Goal: Information Seeking & Learning: Learn about a topic

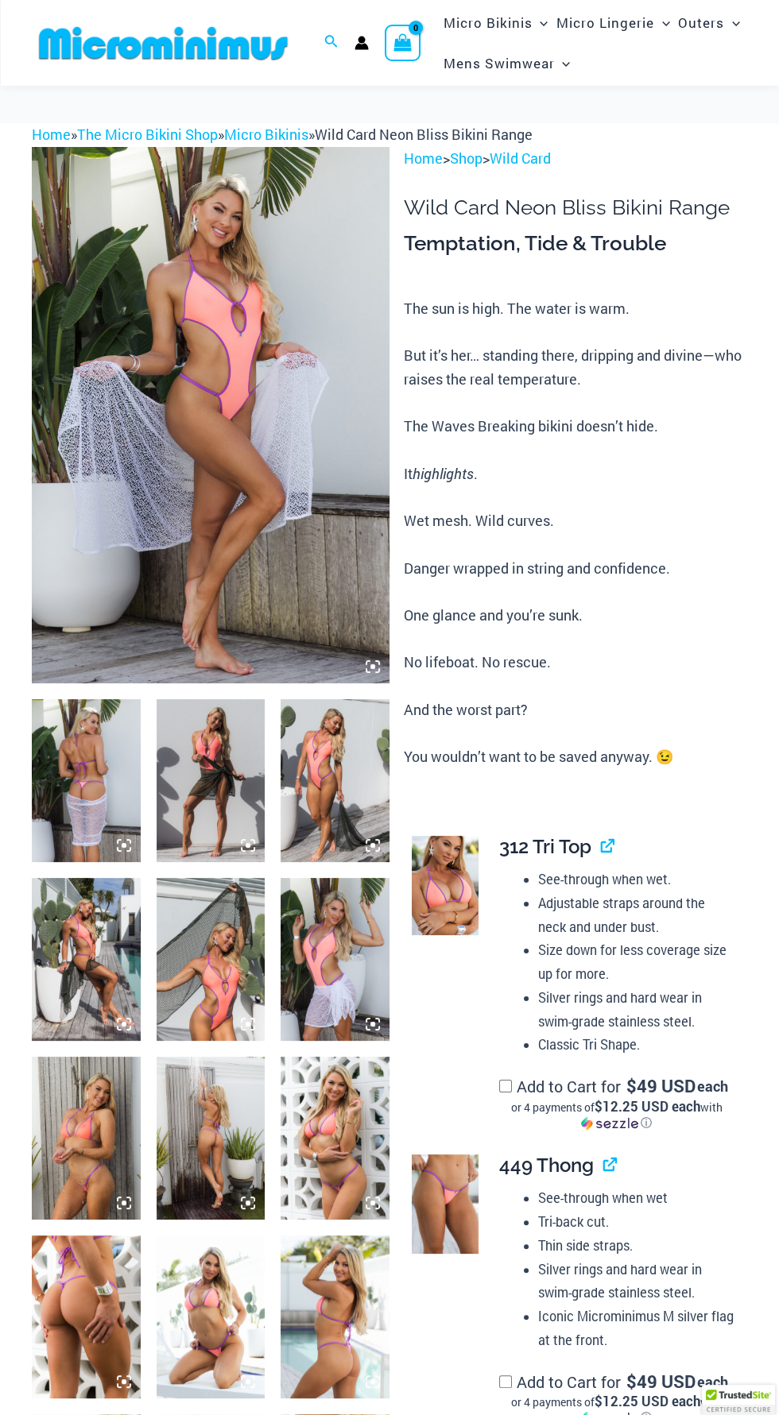
scroll to position [43, 0]
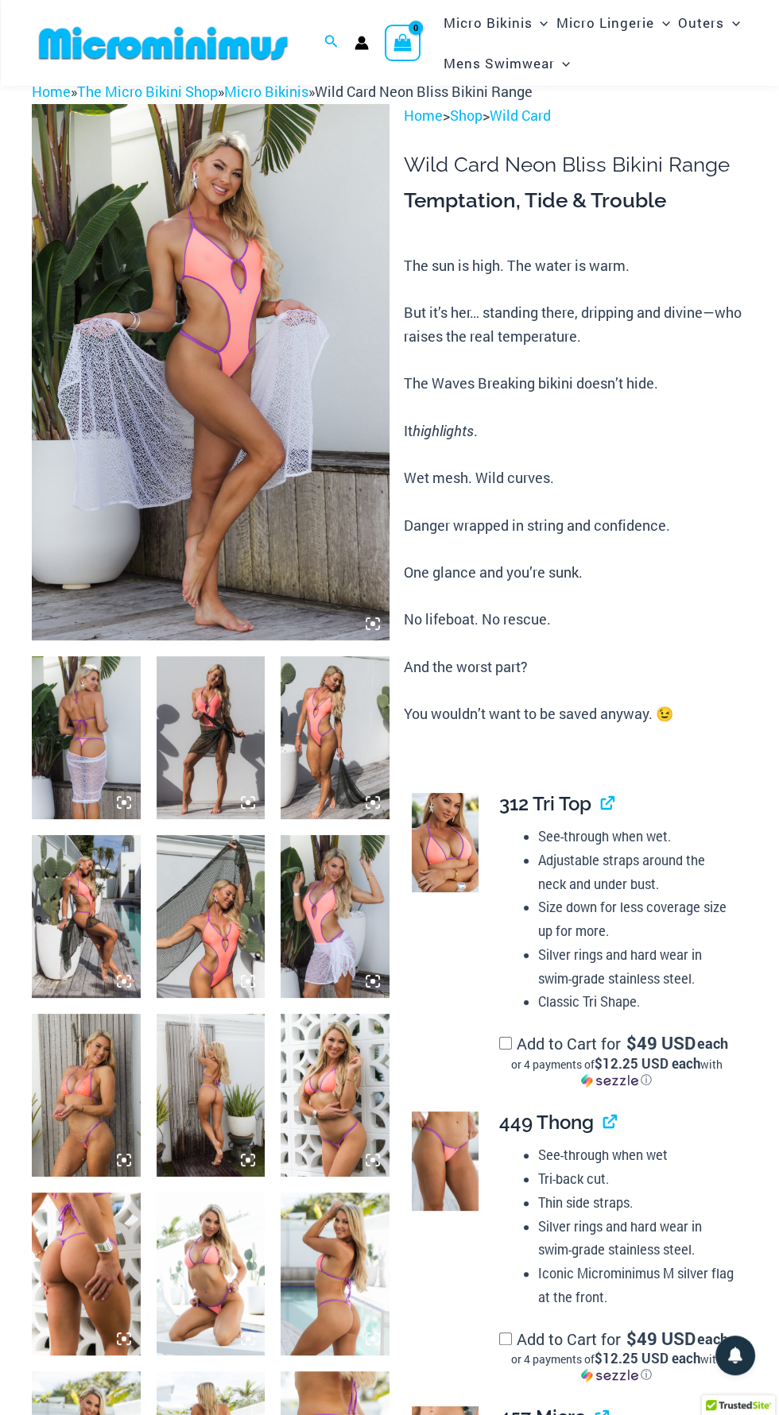
click at [222, 334] on img at bounding box center [211, 372] width 358 height 536
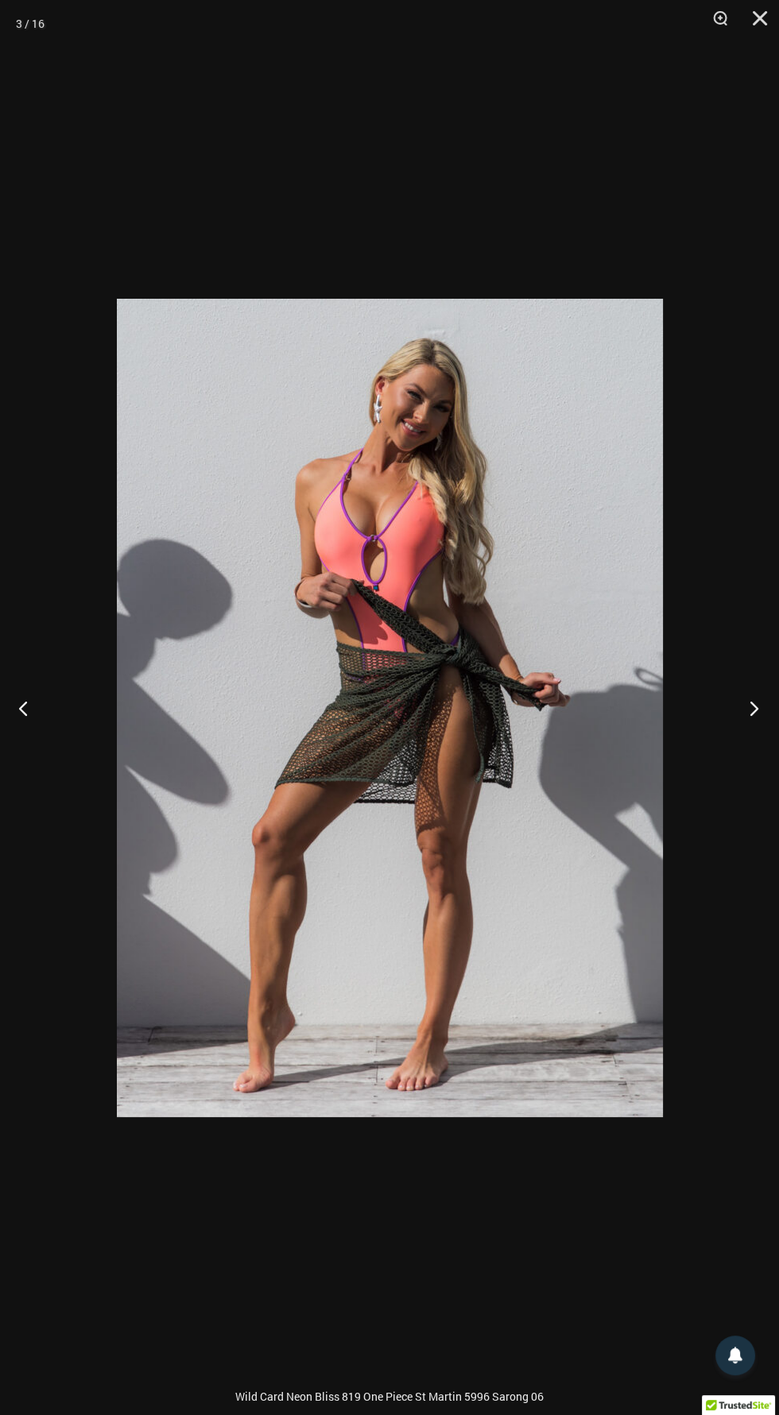
click at [732, 717] on button "Next" at bounding box center [749, 707] width 60 height 79
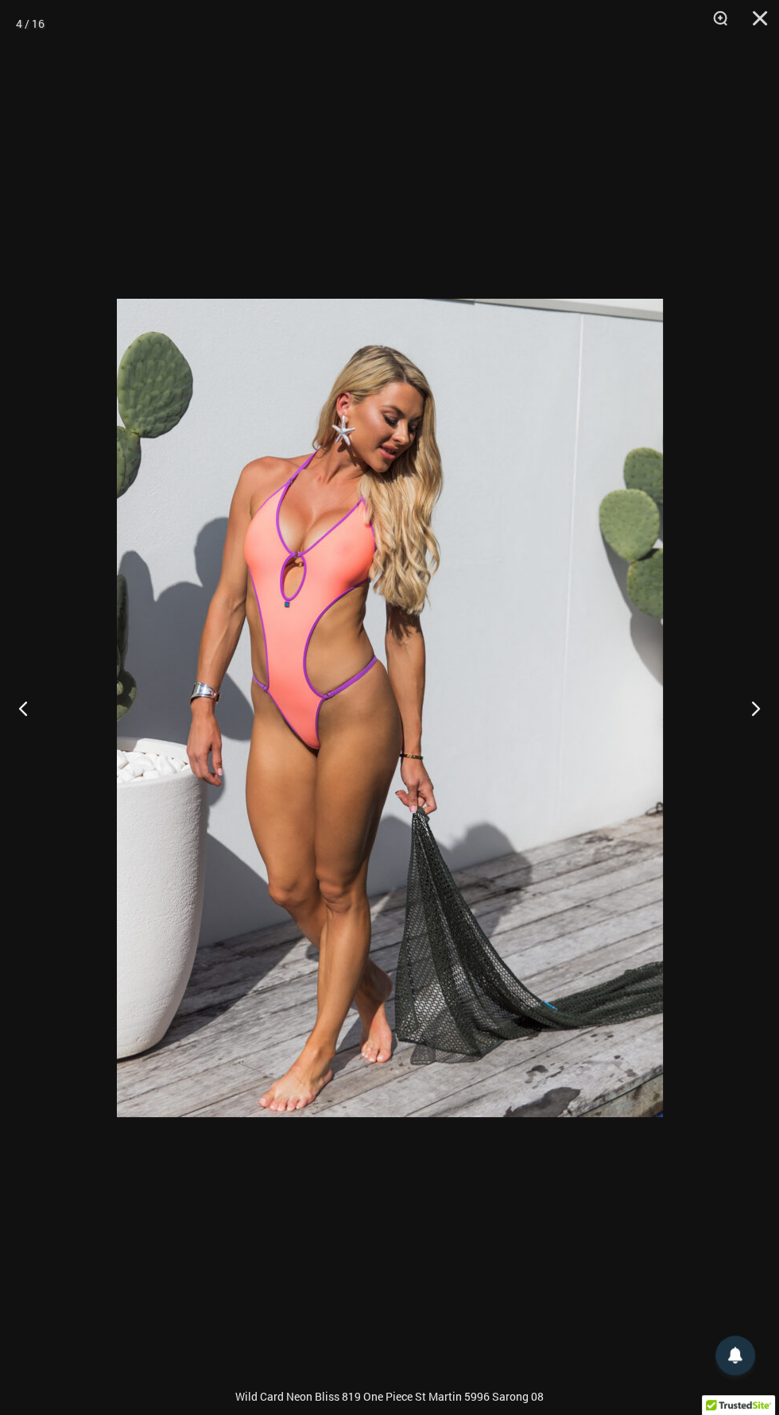
click at [689, 686] on div at bounding box center [389, 707] width 779 height 1415
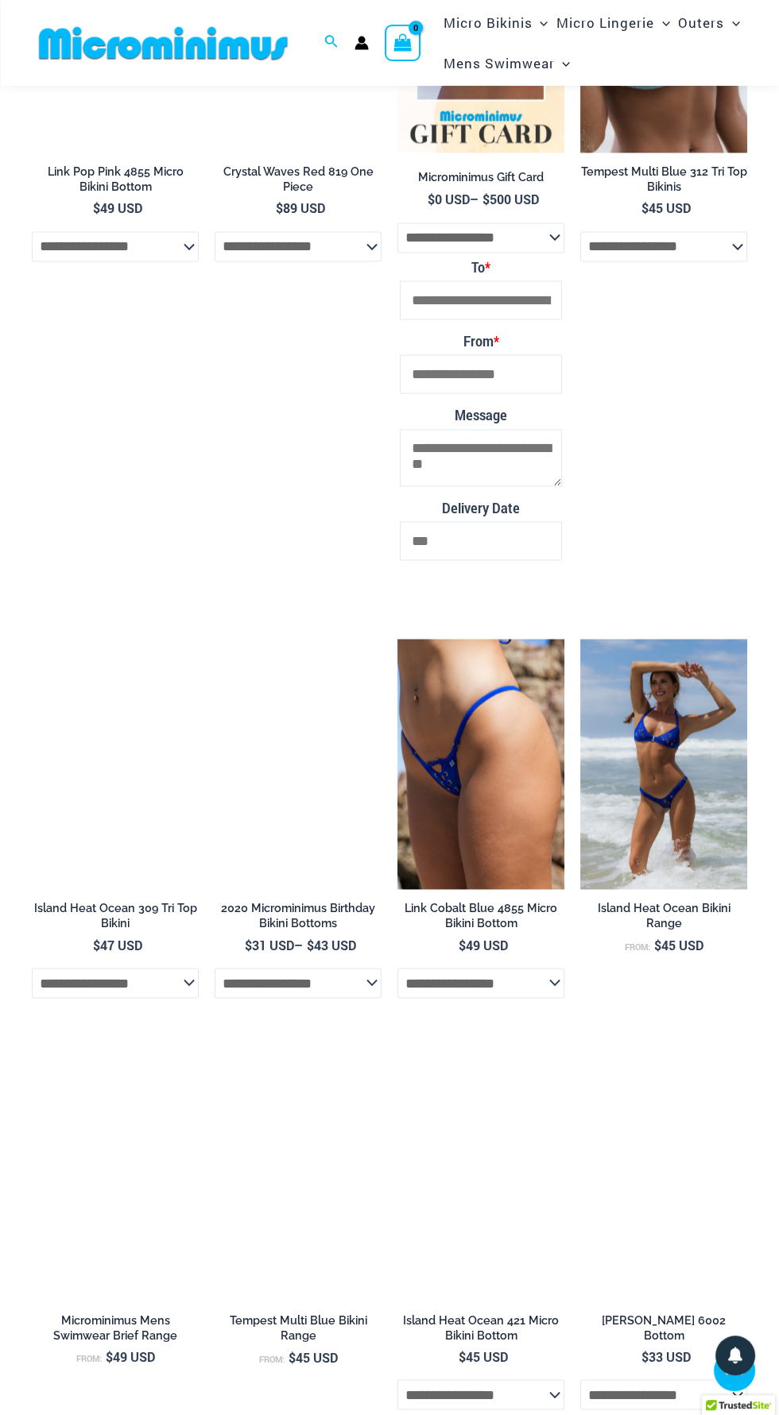
scroll to position [3688, 0]
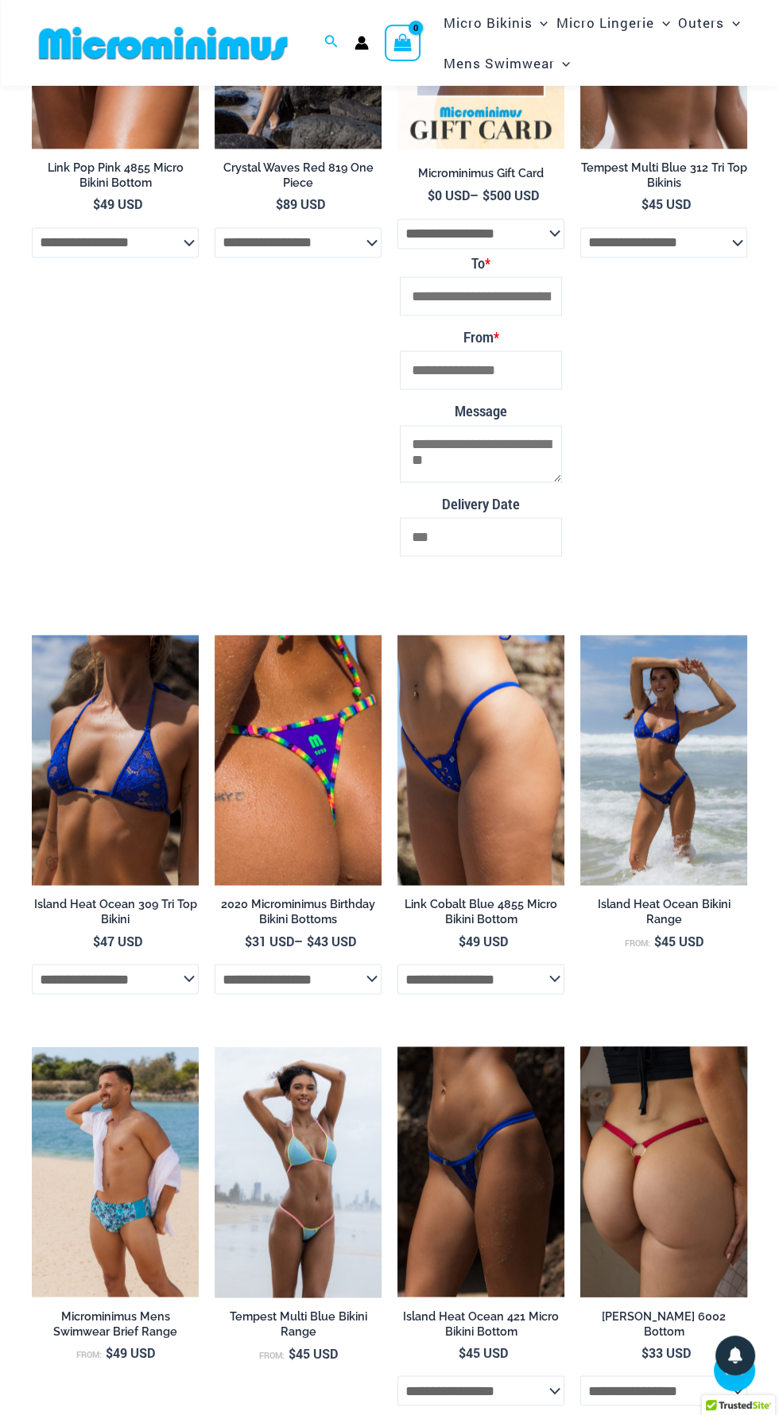
click at [718, 1175] on img at bounding box center [663, 1171] width 167 height 250
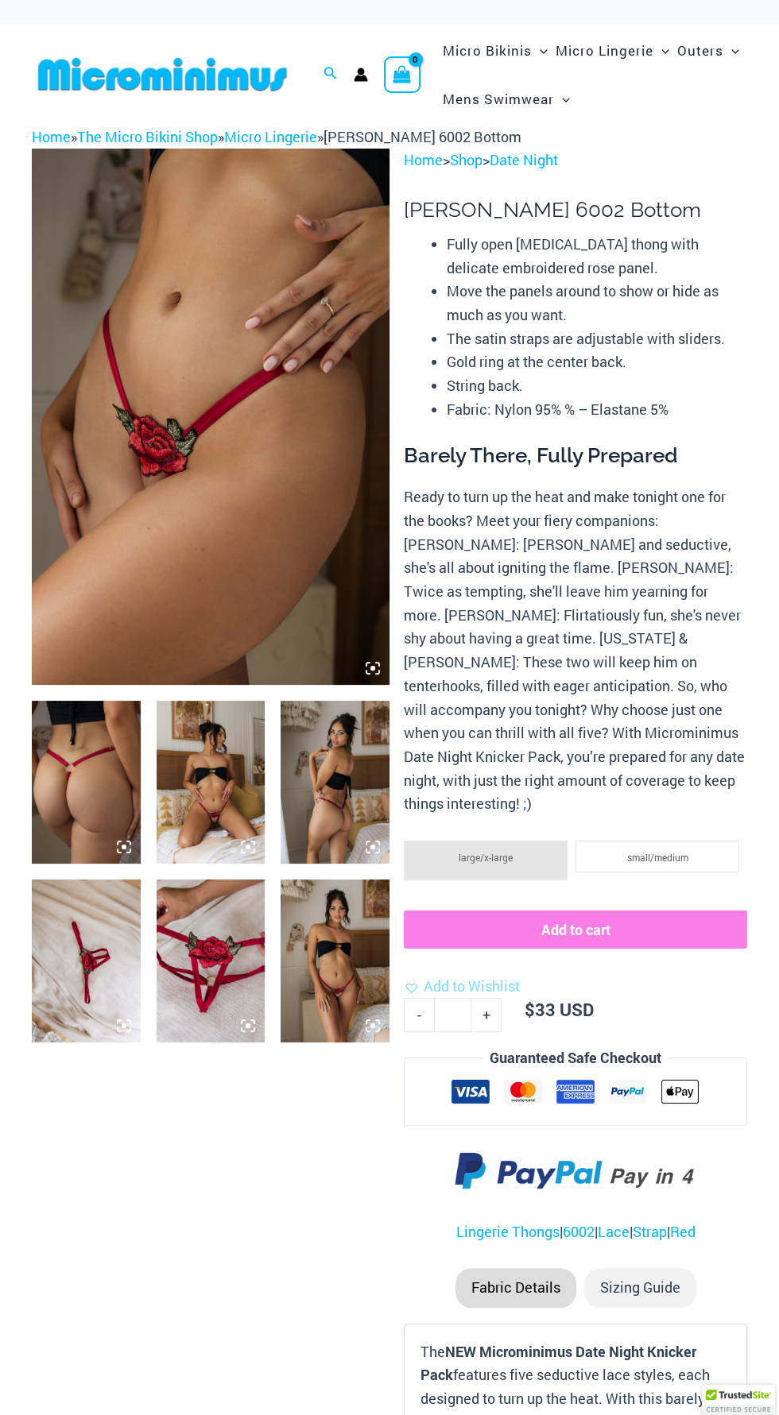
click at [215, 516] on img at bounding box center [211, 417] width 358 height 536
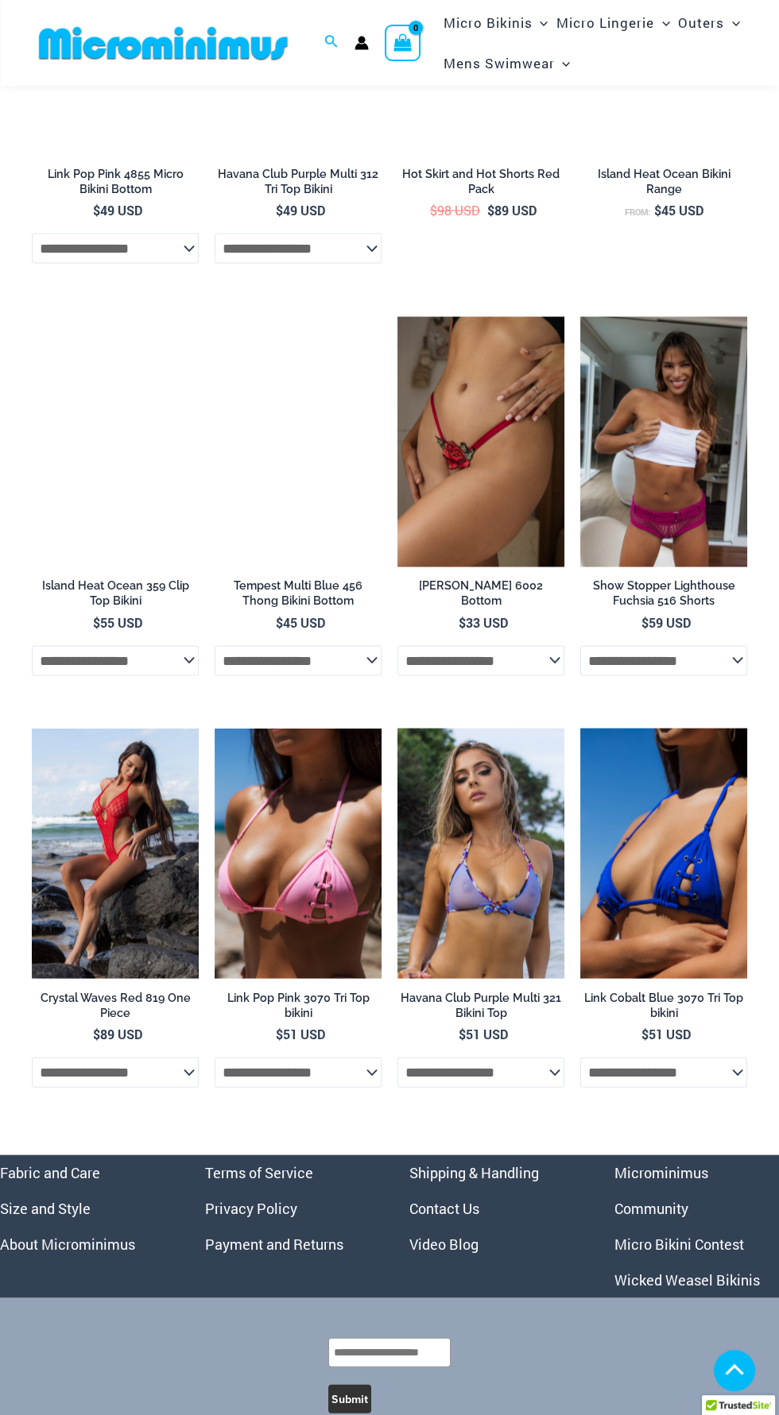
scroll to position [4568, 0]
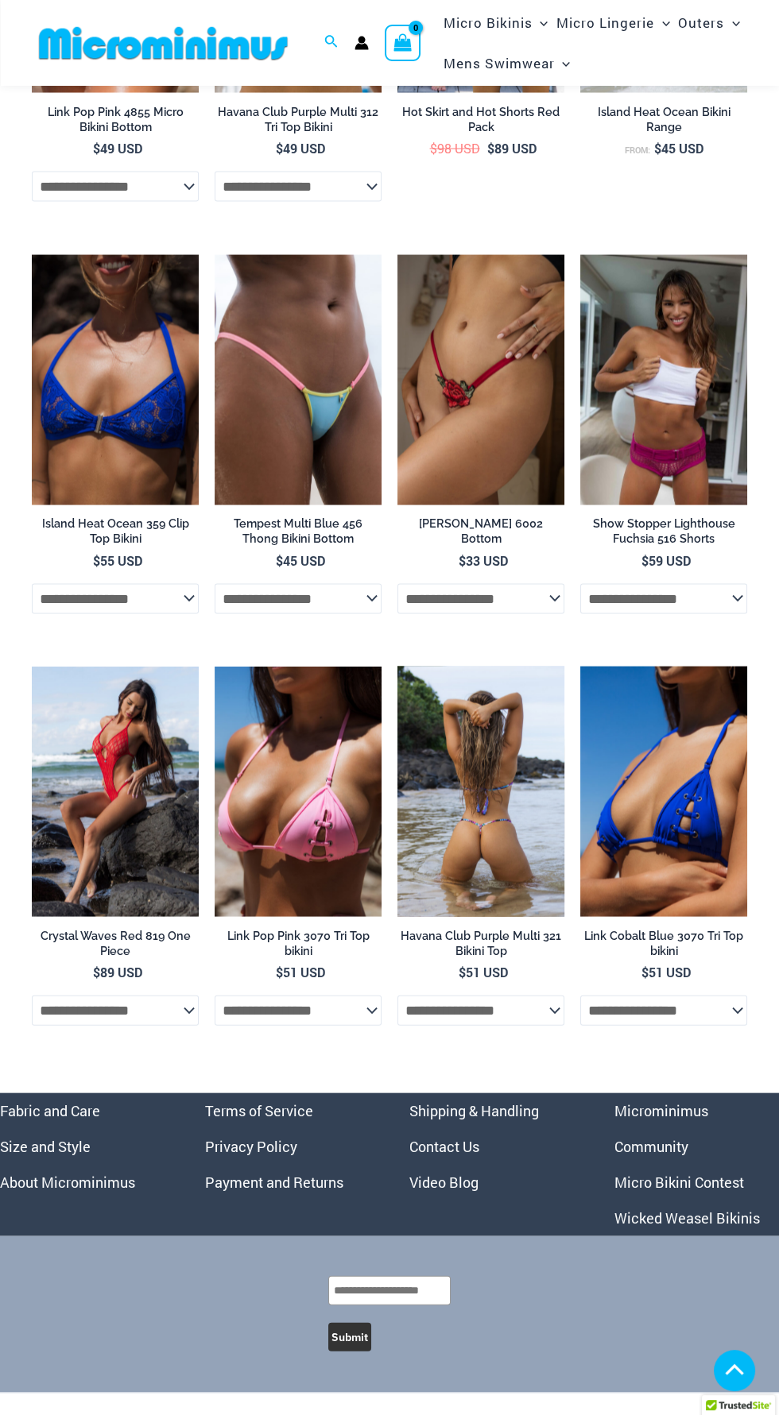
click at [494, 907] on img at bounding box center [480, 792] width 167 height 250
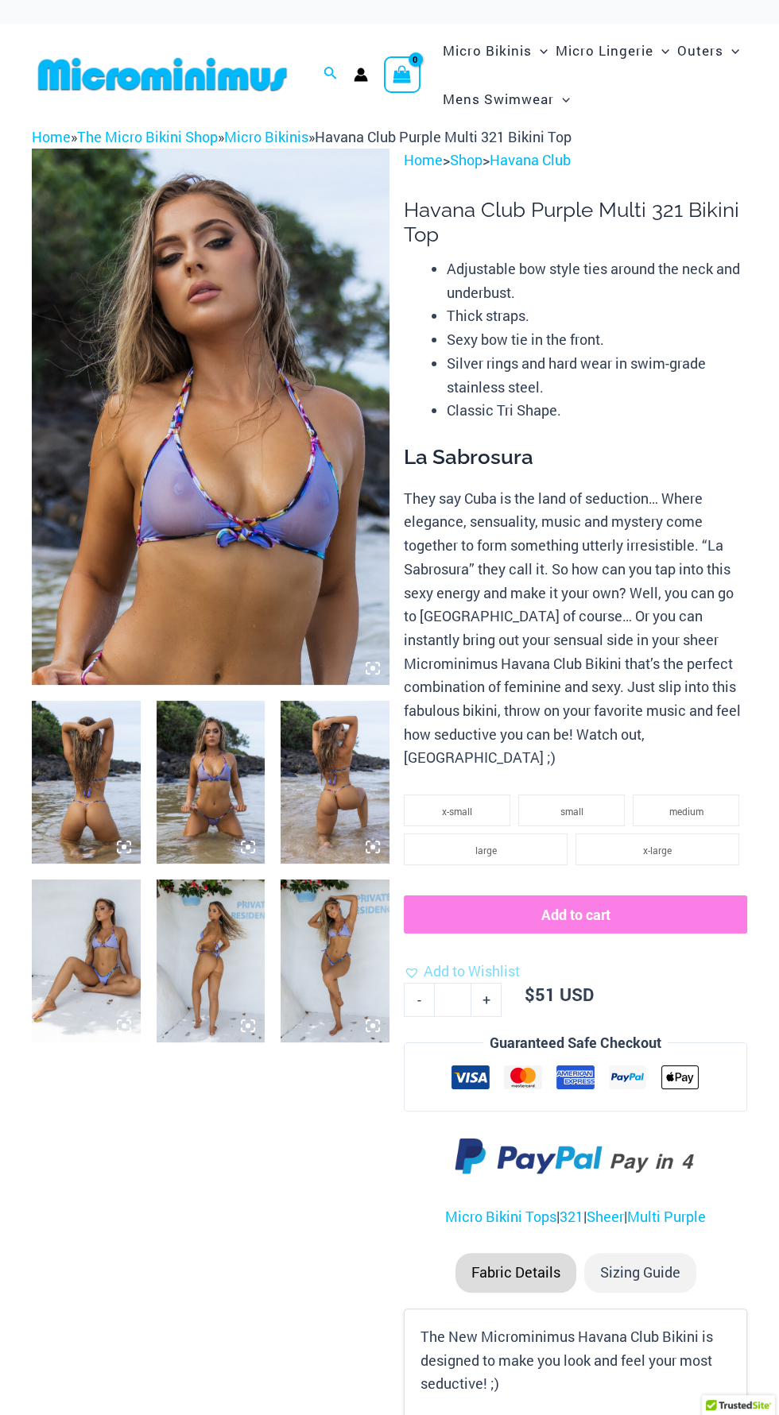
click at [213, 509] on img at bounding box center [211, 417] width 358 height 536
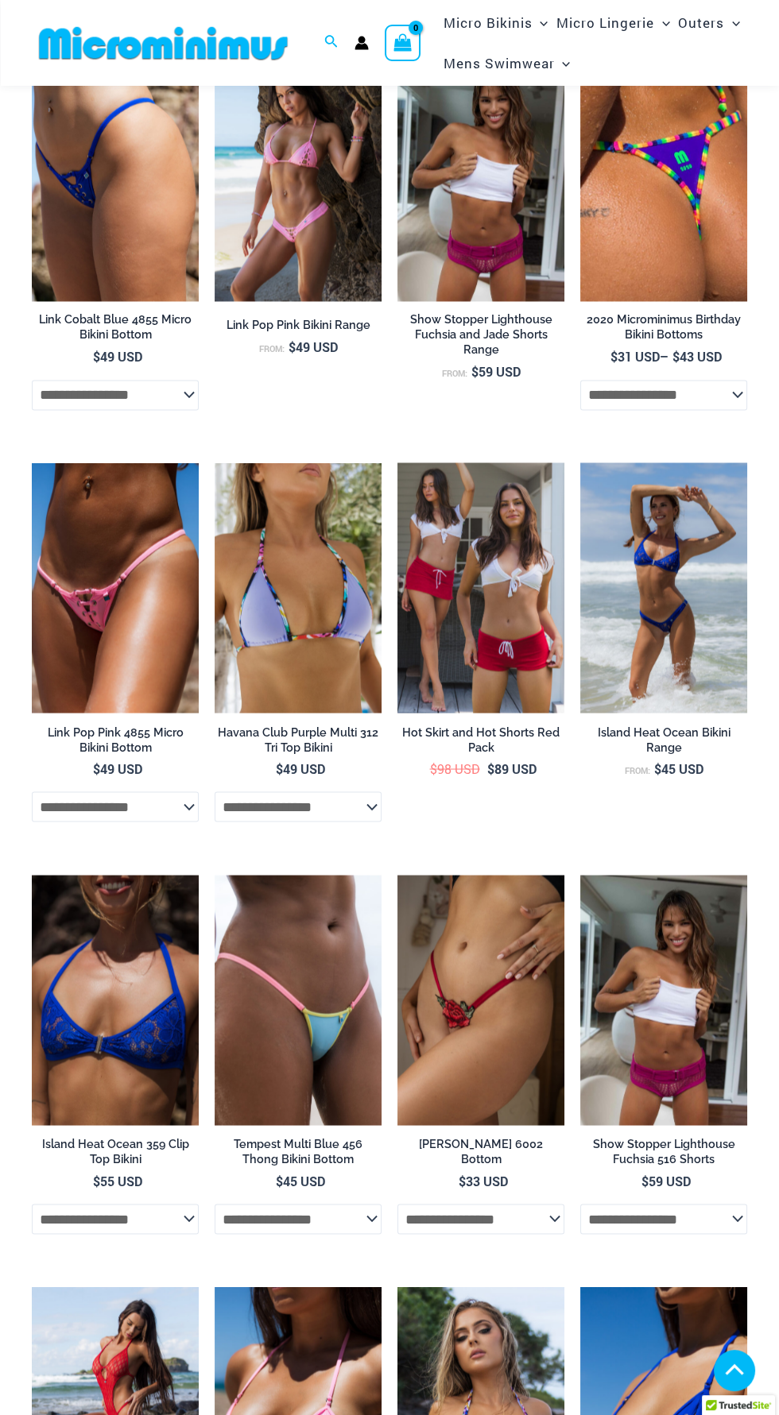
scroll to position [4681, 0]
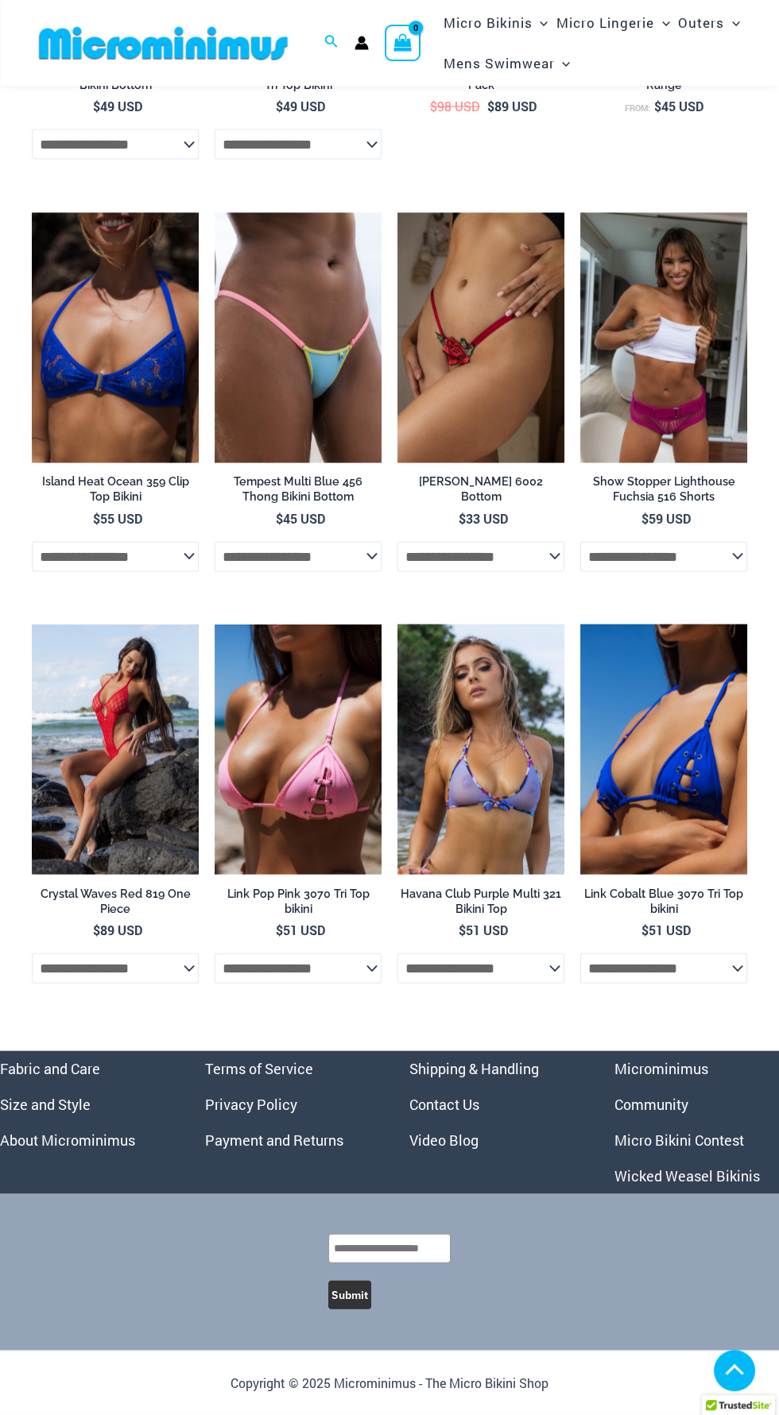
click at [718, 1139] on link "Micro Bikini Contest" at bounding box center [679, 1140] width 130 height 19
